Goal: Information Seeking & Learning: Learn about a topic

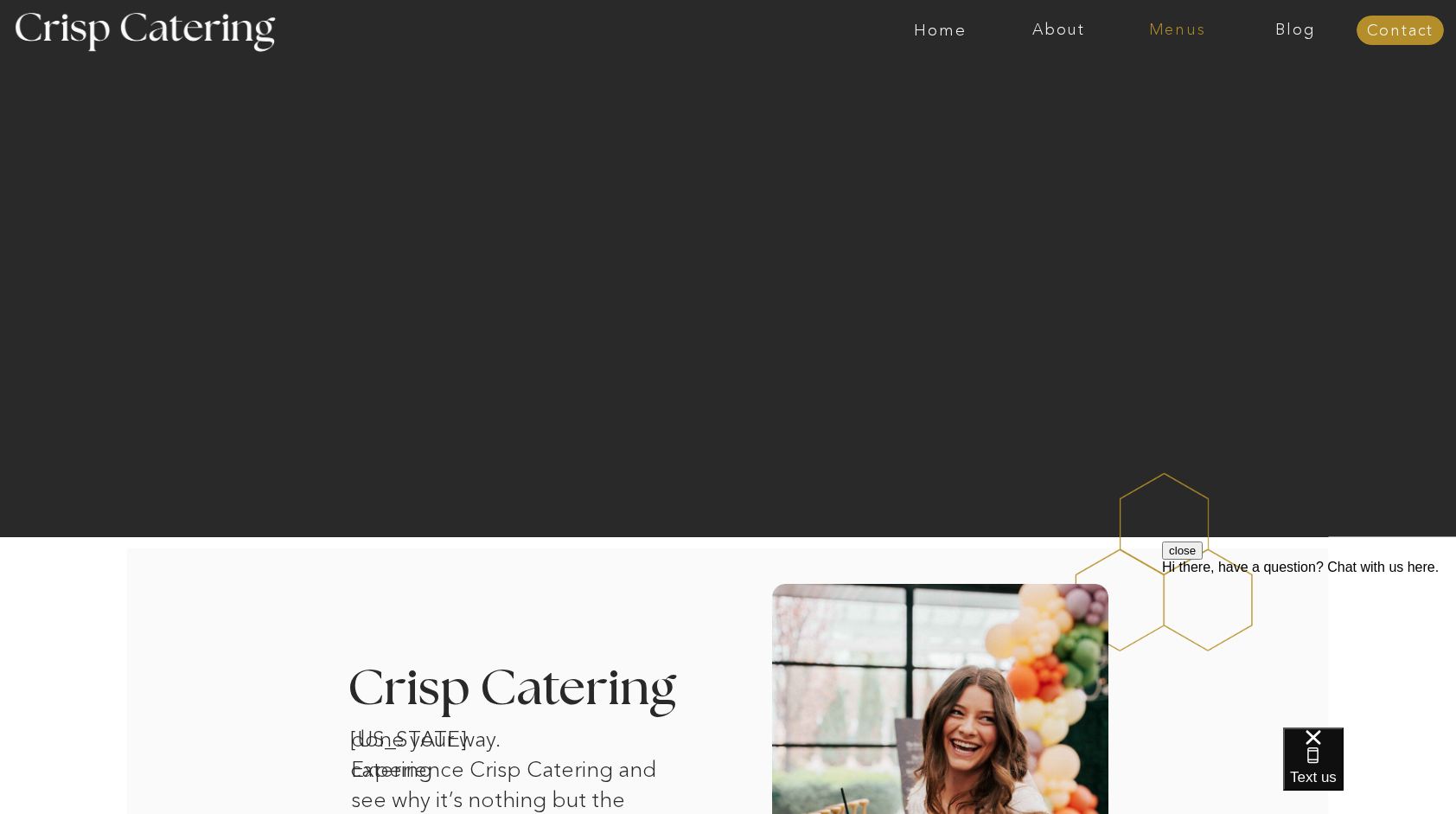
click at [1167, 23] on nav "Menus" at bounding box center [1177, 30] width 118 height 17
click at [1137, 127] on nav "Four Course Dream" at bounding box center [1182, 125] width 155 height 16
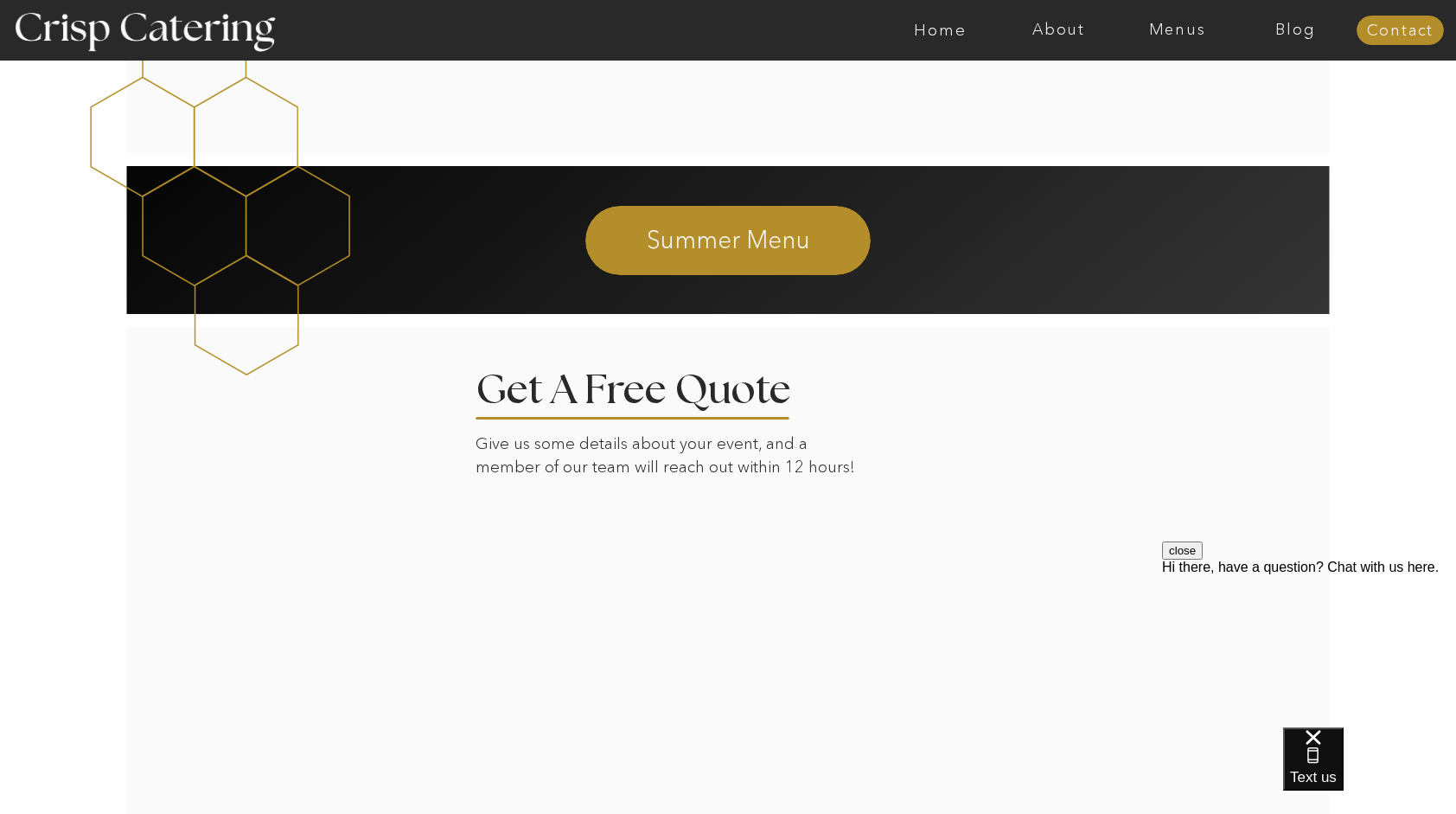
scroll to position [2798, 0]
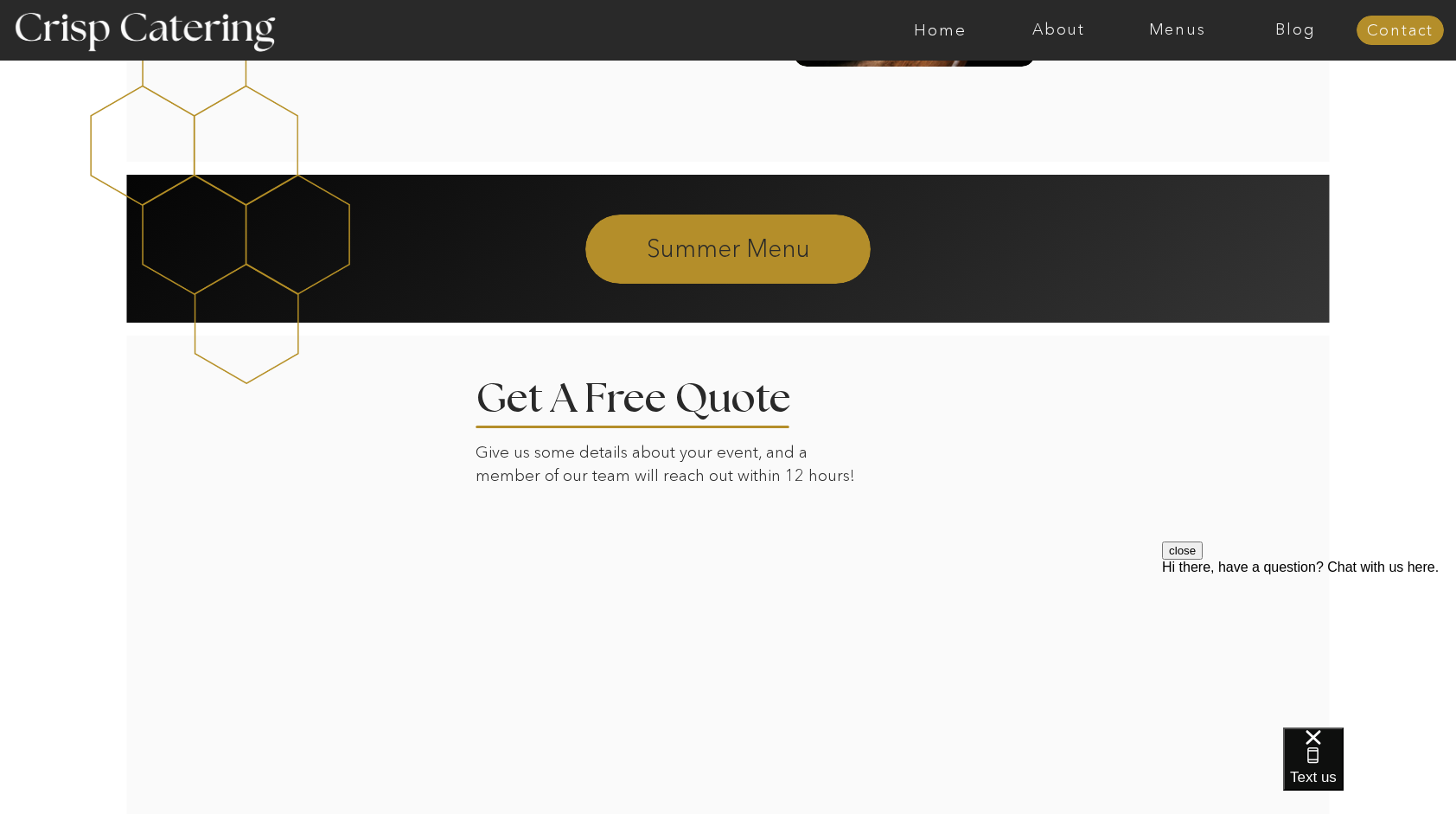
click at [735, 245] on p "Summer Menu" at bounding box center [728, 247] width 470 height 31
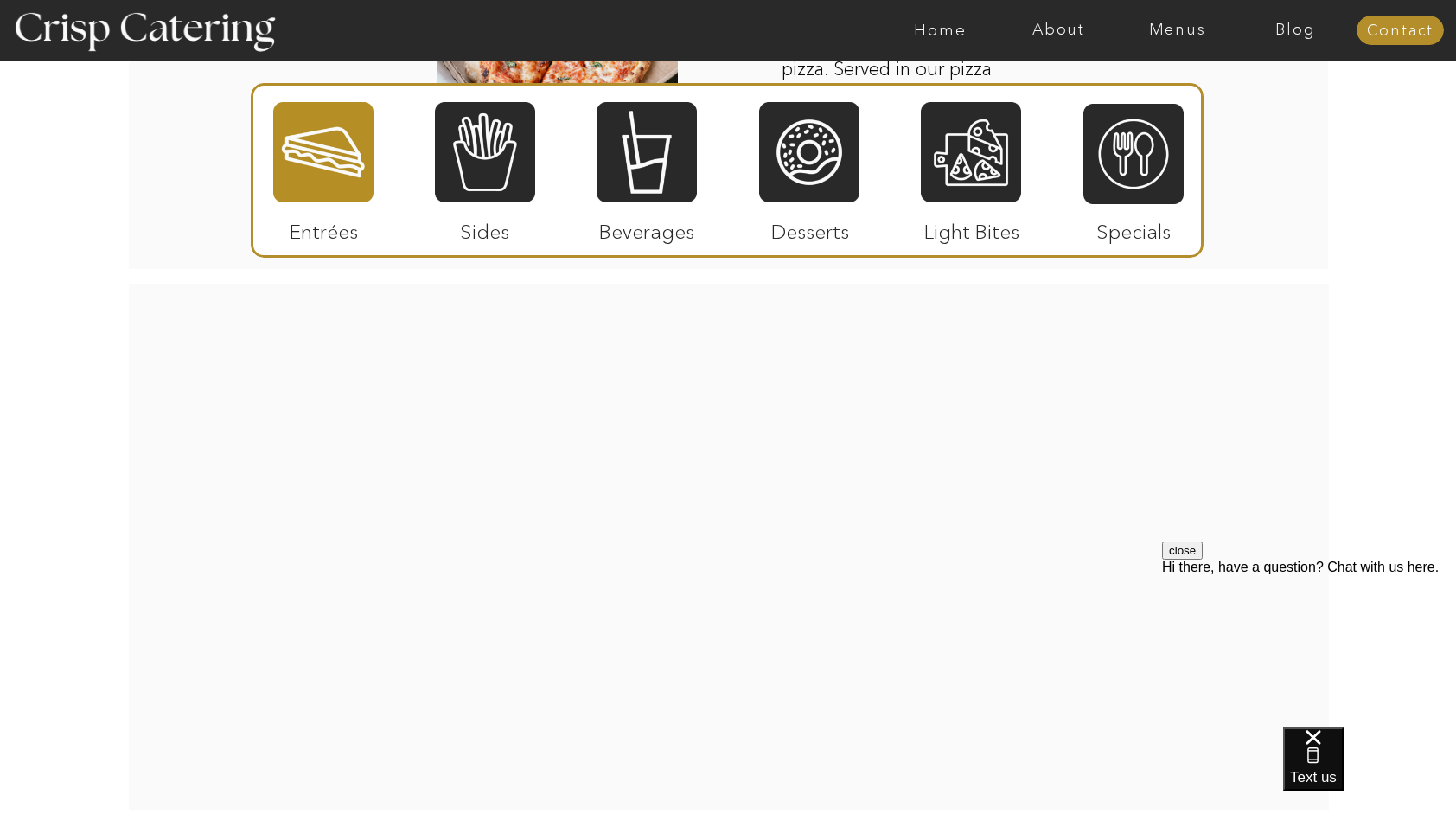
scroll to position [2718, 0]
